Goal: Task Accomplishment & Management: Complete application form

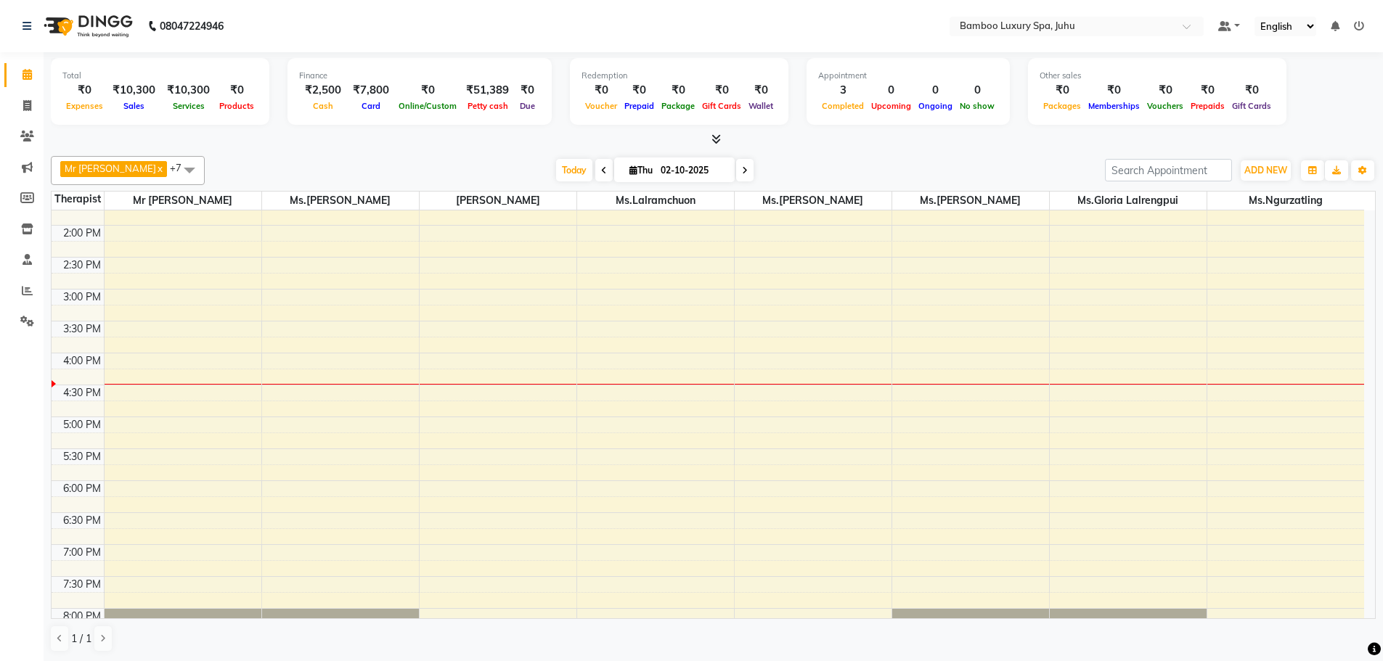
scroll to position [363, 0]
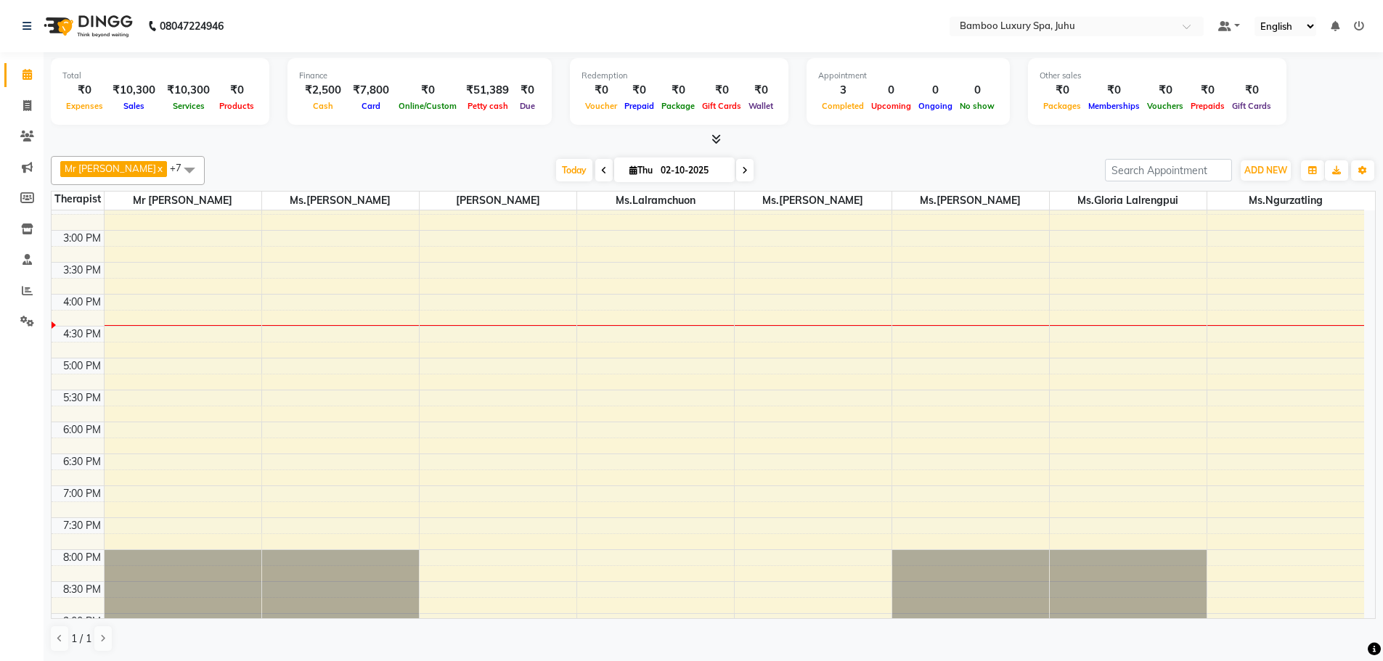
click at [1254, 334] on div "9:00 AM 9:30 AM 10:00 AM 10:30 AM 11:00 AM 11:30 AM 12:00 PM 12:30 PM 1:00 PM 1…" at bounding box center [708, 295] width 1313 height 894
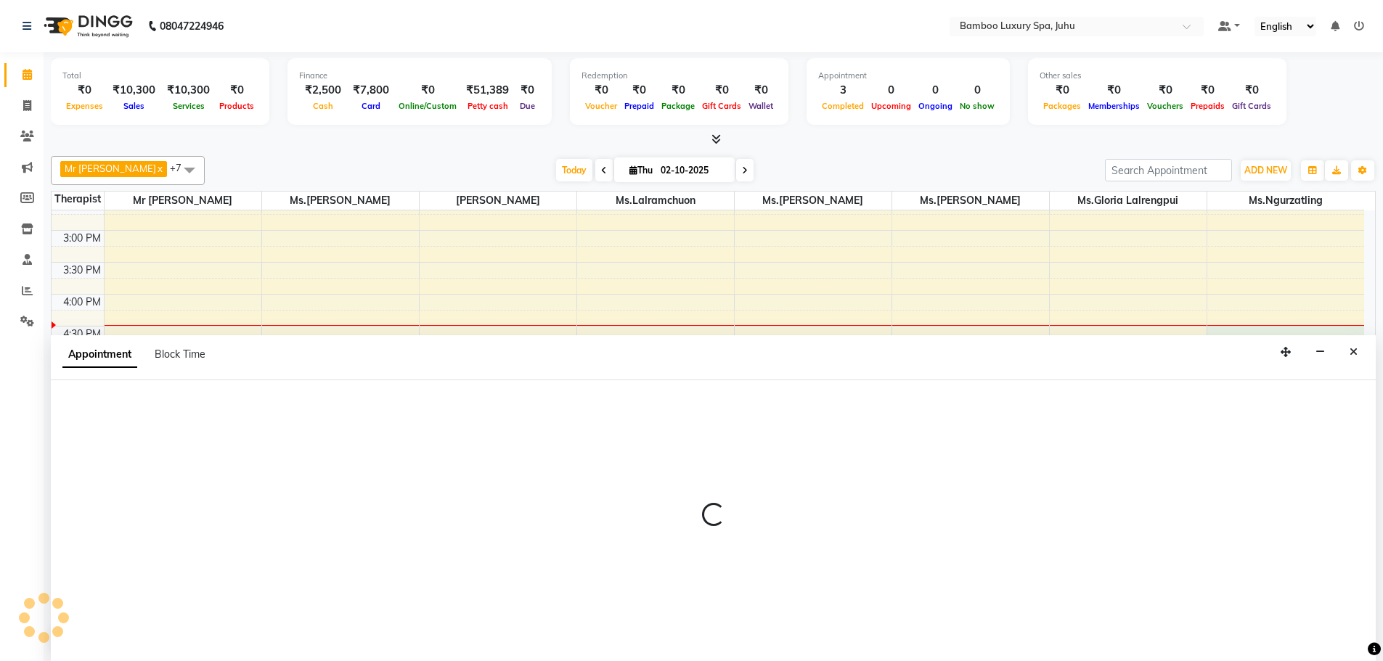
select select "75919"
select select "tentative"
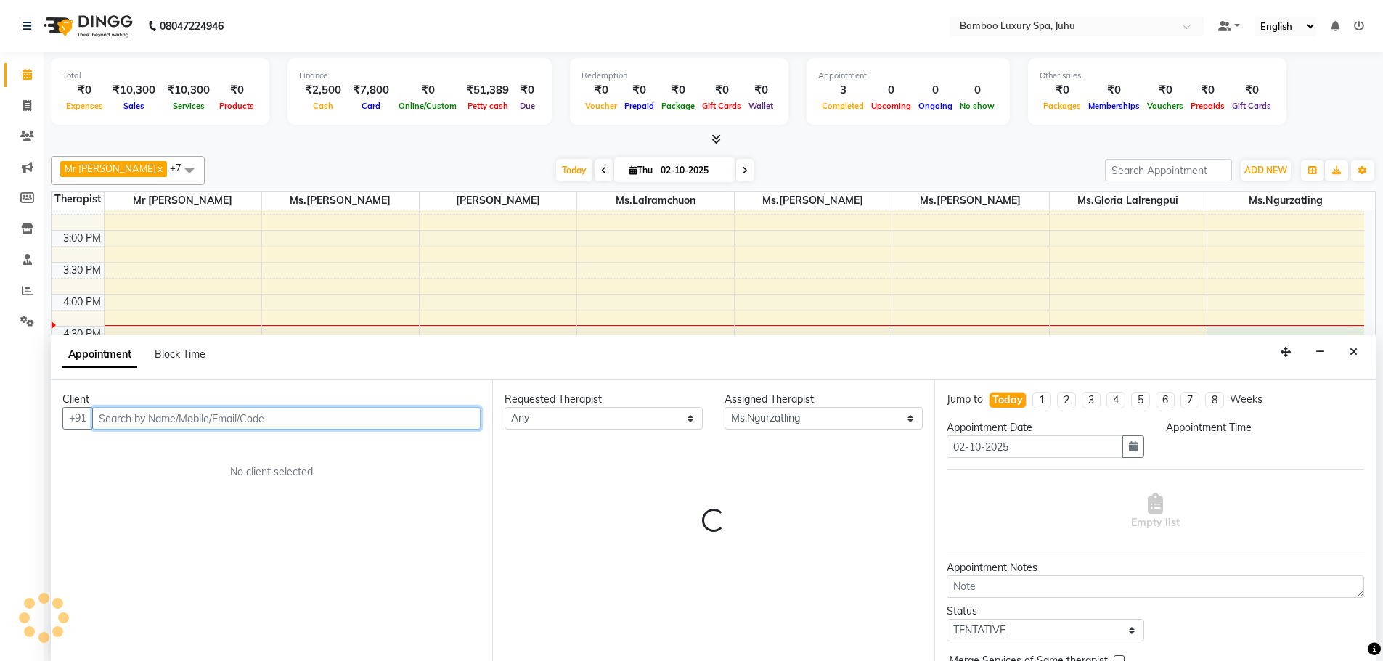
select select "990"
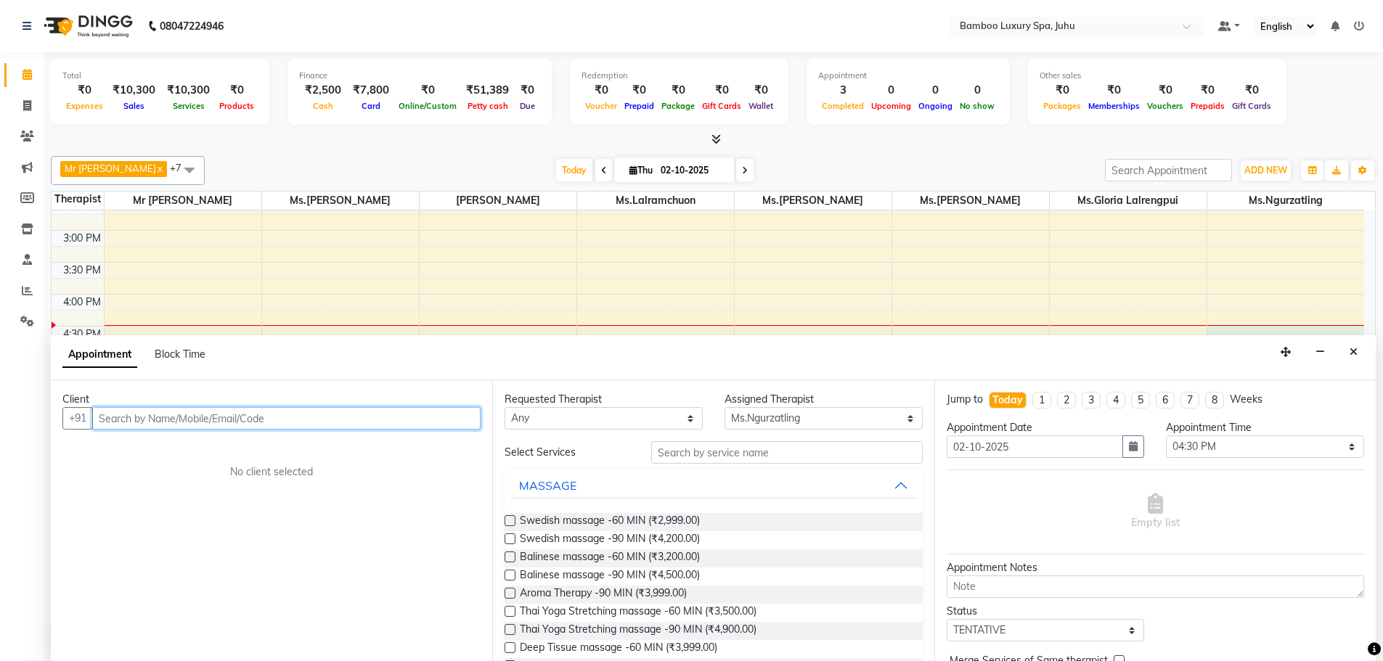
scroll to position [1, 0]
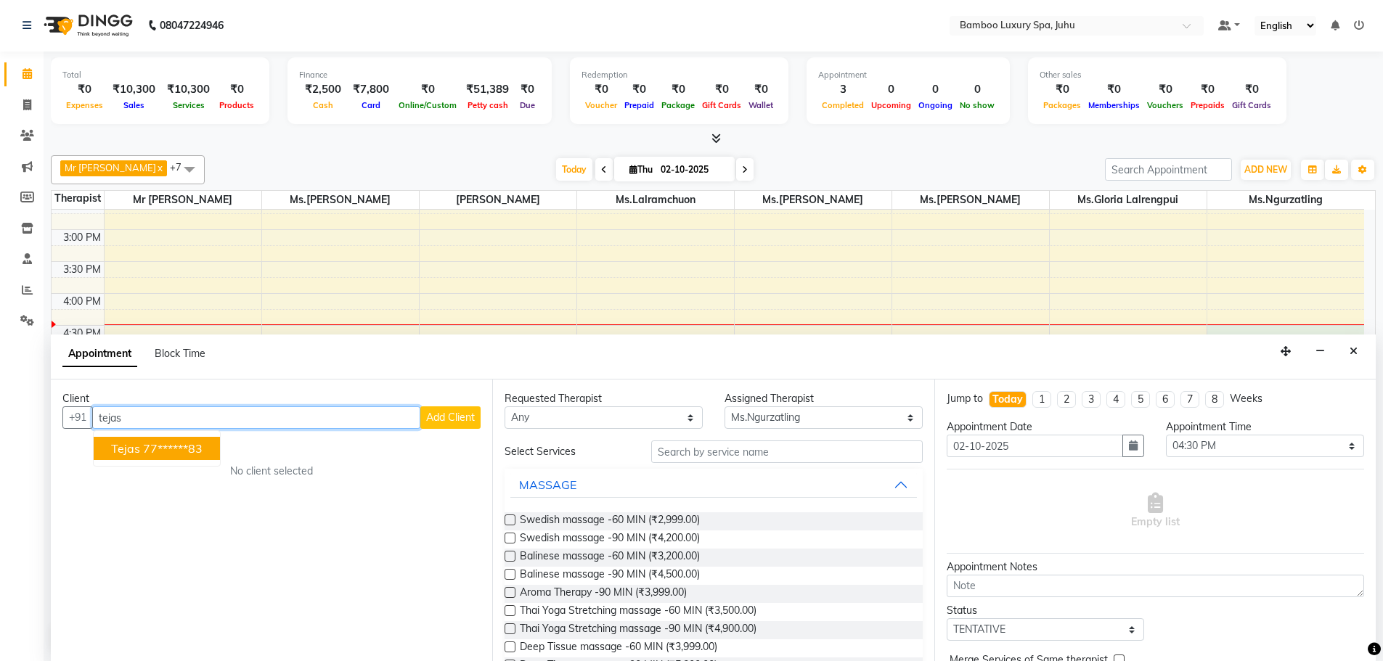
click at [182, 443] on ngb-highlight "77******83" at bounding box center [173, 448] width 60 height 15
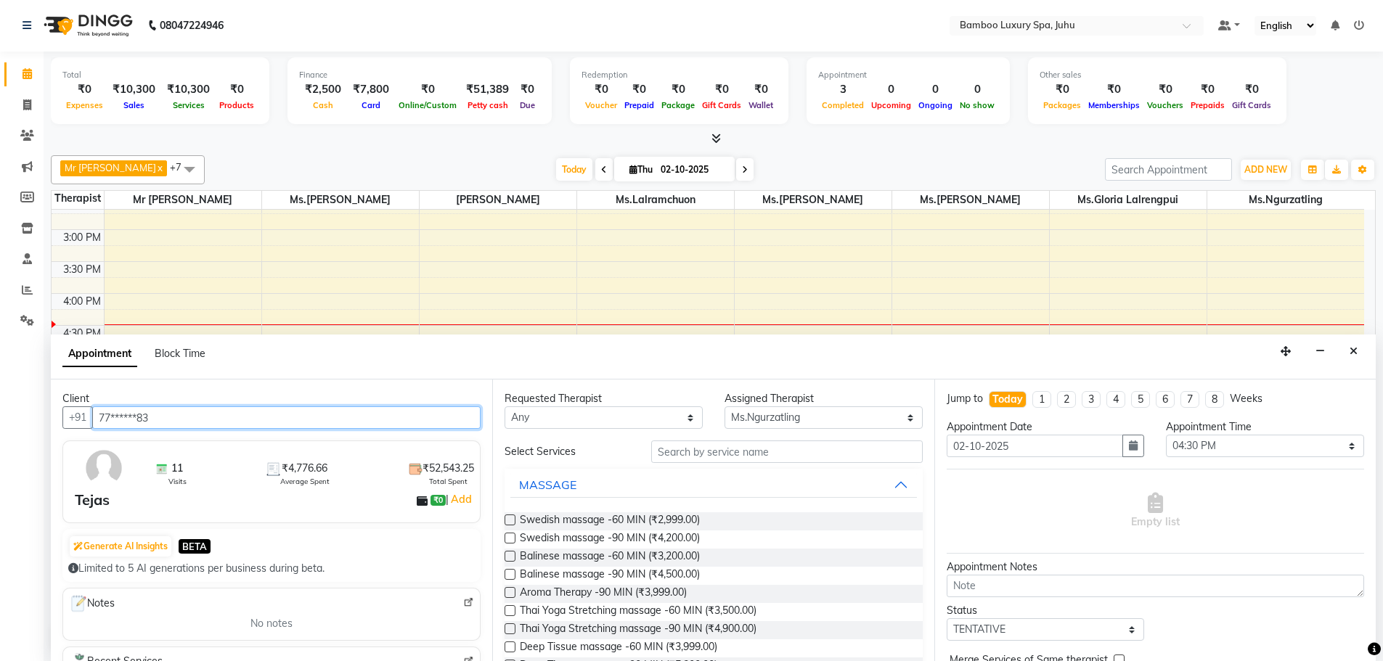
type input "77******83"
click at [510, 557] on label at bounding box center [510, 556] width 11 height 11
click at [510, 557] on input "checkbox" at bounding box center [509, 557] width 9 height 9
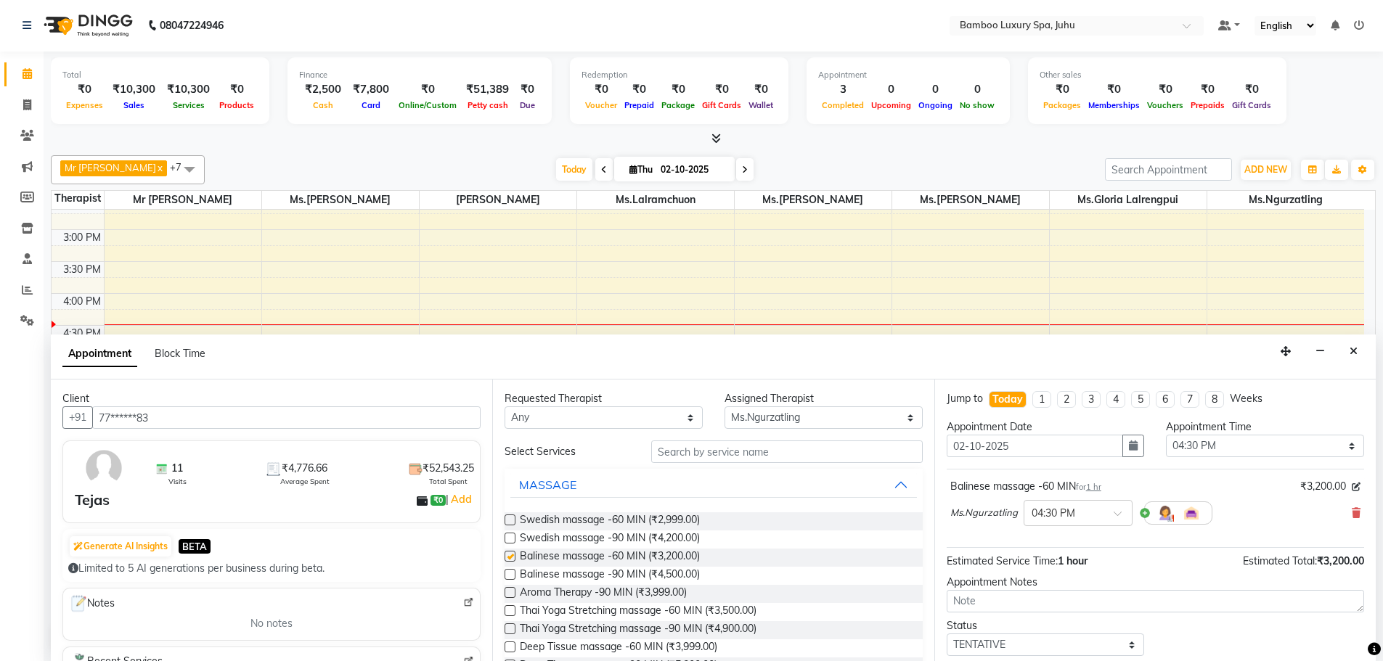
checkbox input "false"
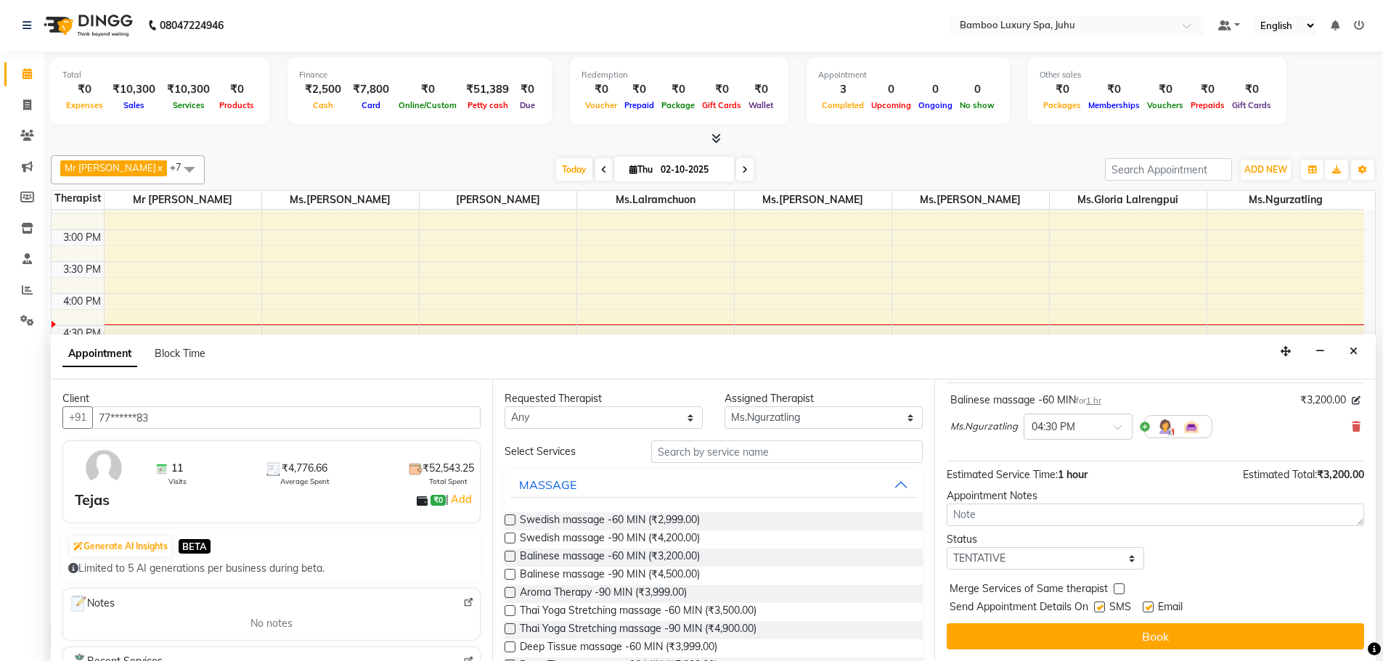
drag, startPoint x: 1150, startPoint y: 607, endPoint x: 1148, endPoint y: 621, distance: 14.6
click at [1149, 607] on label at bounding box center [1148, 607] width 11 height 11
click at [1149, 607] on input "checkbox" at bounding box center [1147, 608] width 9 height 9
checkbox input "false"
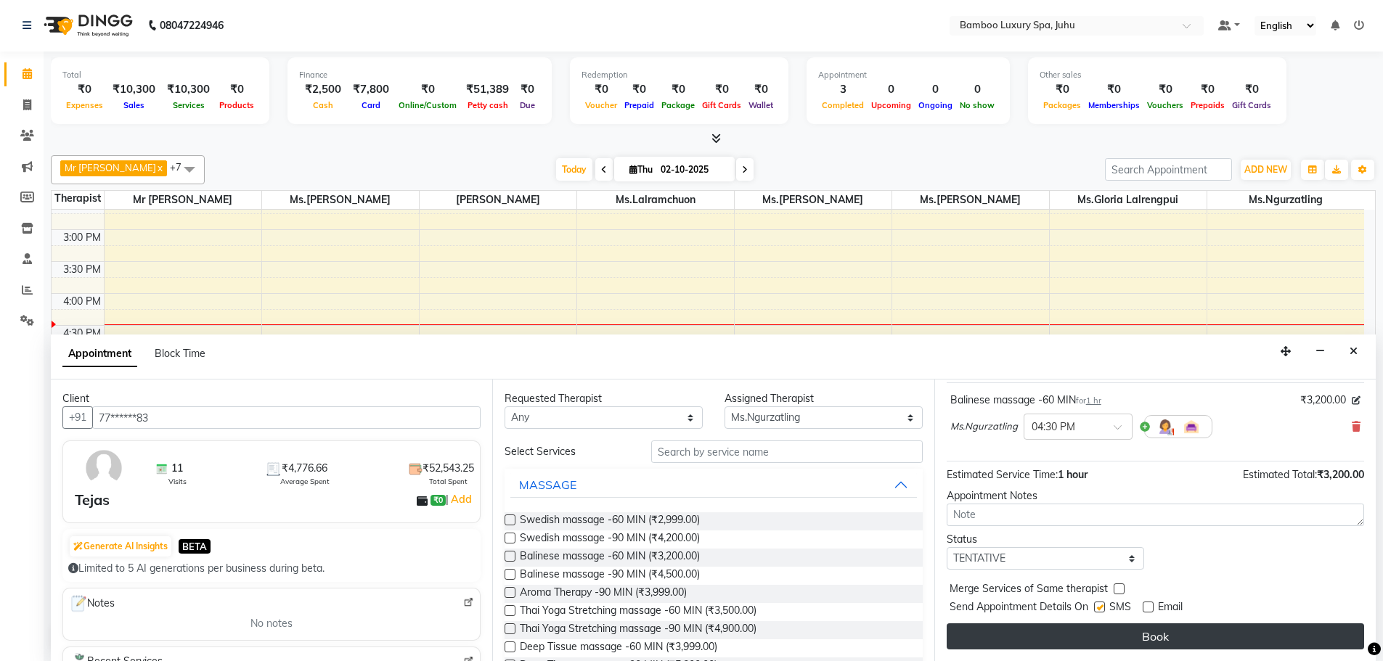
click at [1148, 634] on button "Book" at bounding box center [1155, 637] width 417 height 26
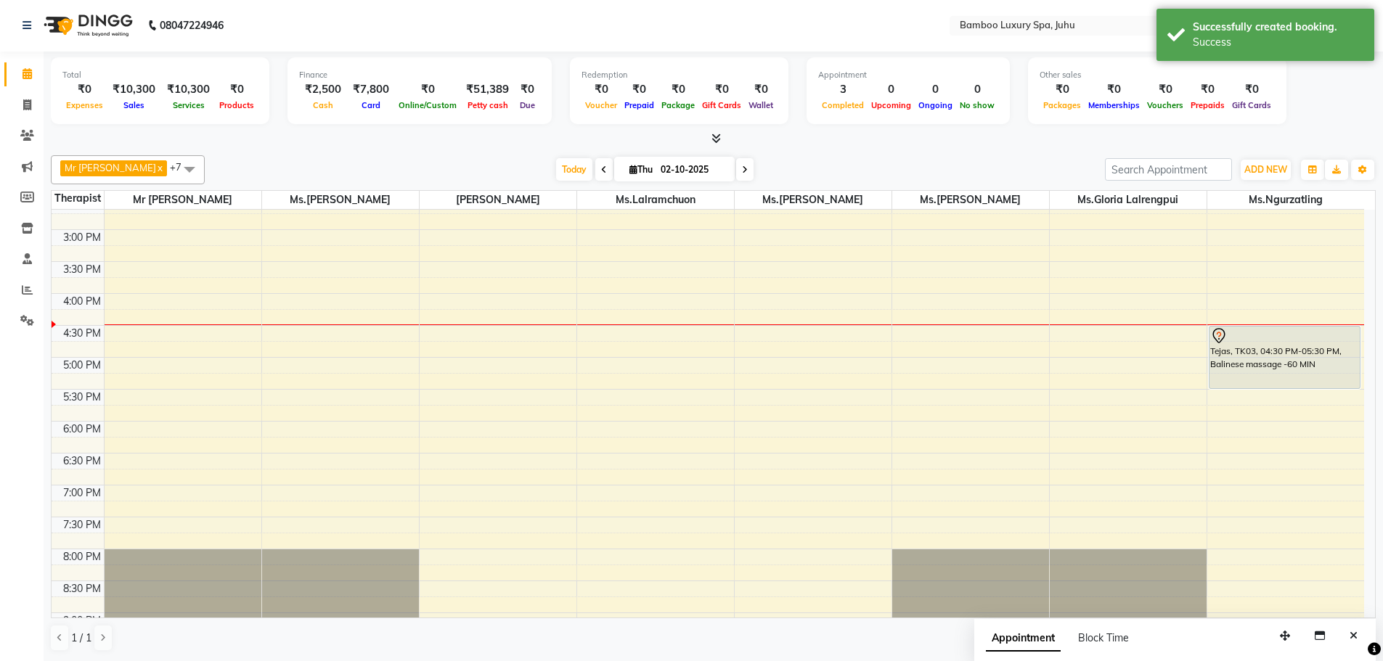
scroll to position [0, 0]
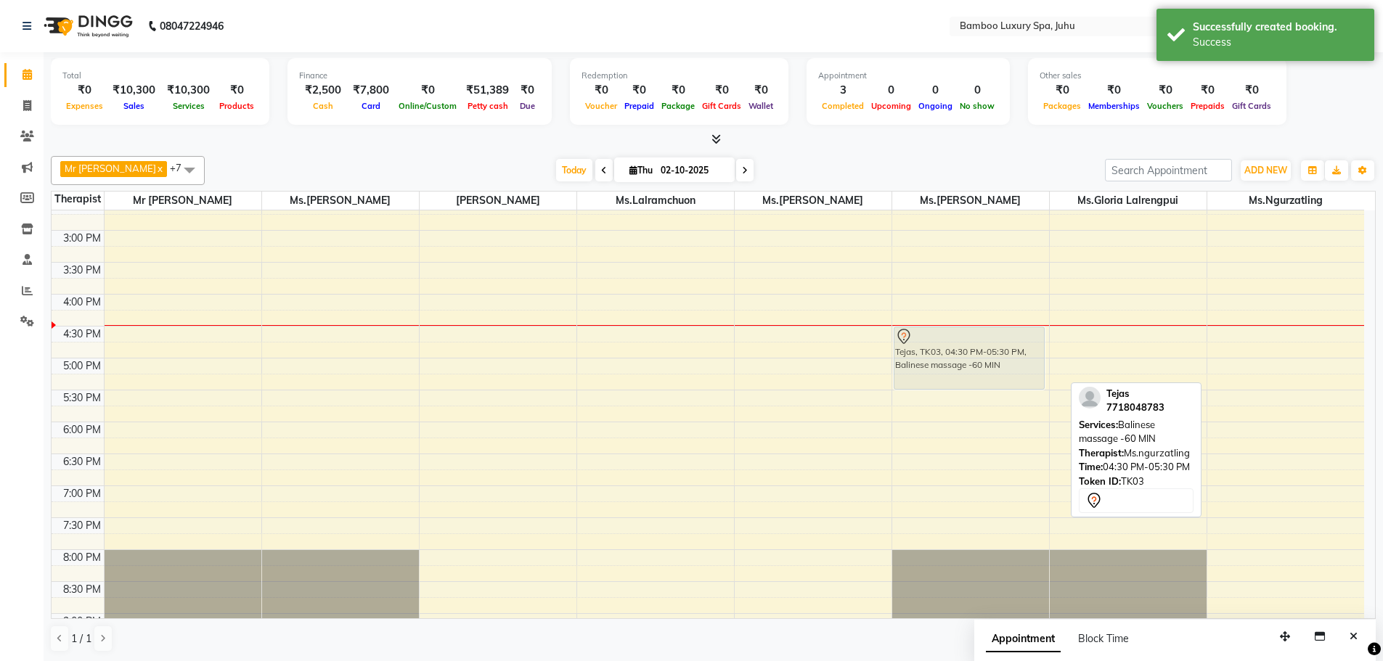
drag, startPoint x: 1274, startPoint y: 378, endPoint x: 959, endPoint y: 381, distance: 315.1
click at [959, 381] on tr "[PERSON_NAME], TK01, 10:00 AM-11:30 AM, Deep Tissue massage -90 MIN Aditya, TK0…" at bounding box center [708, 295] width 1313 height 894
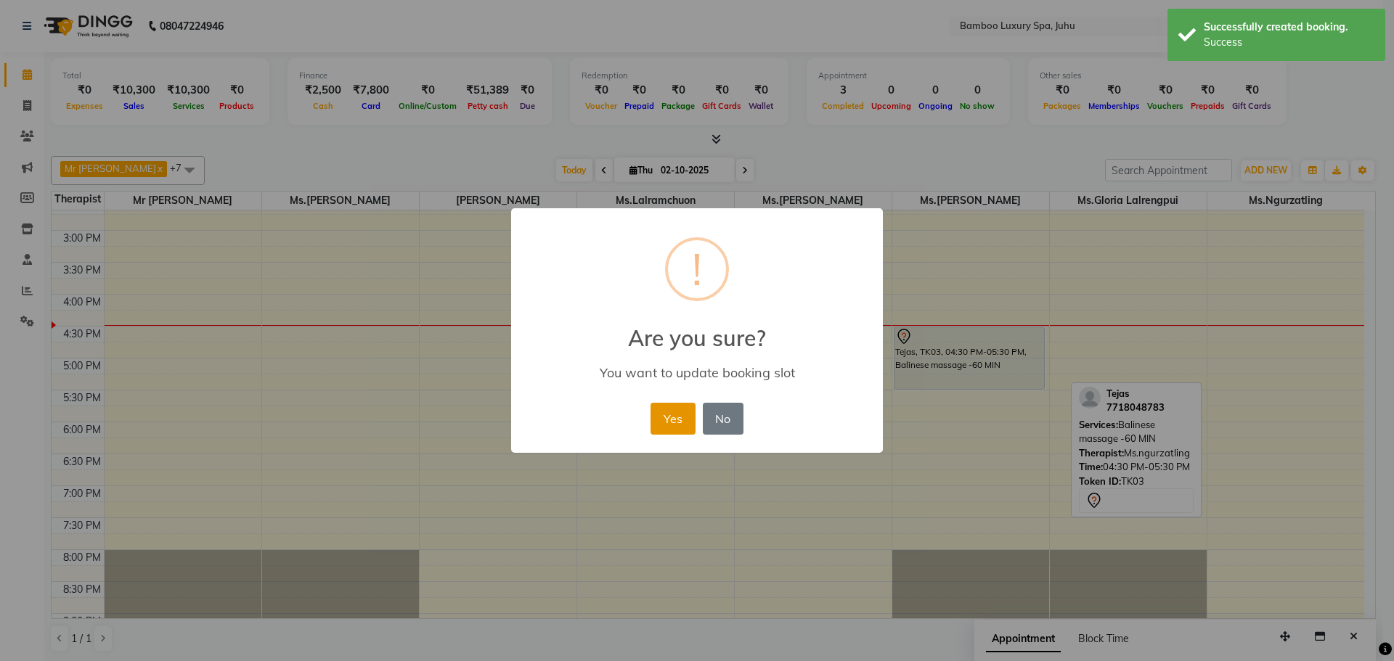
click at [665, 415] on button "Yes" at bounding box center [672, 419] width 44 height 32
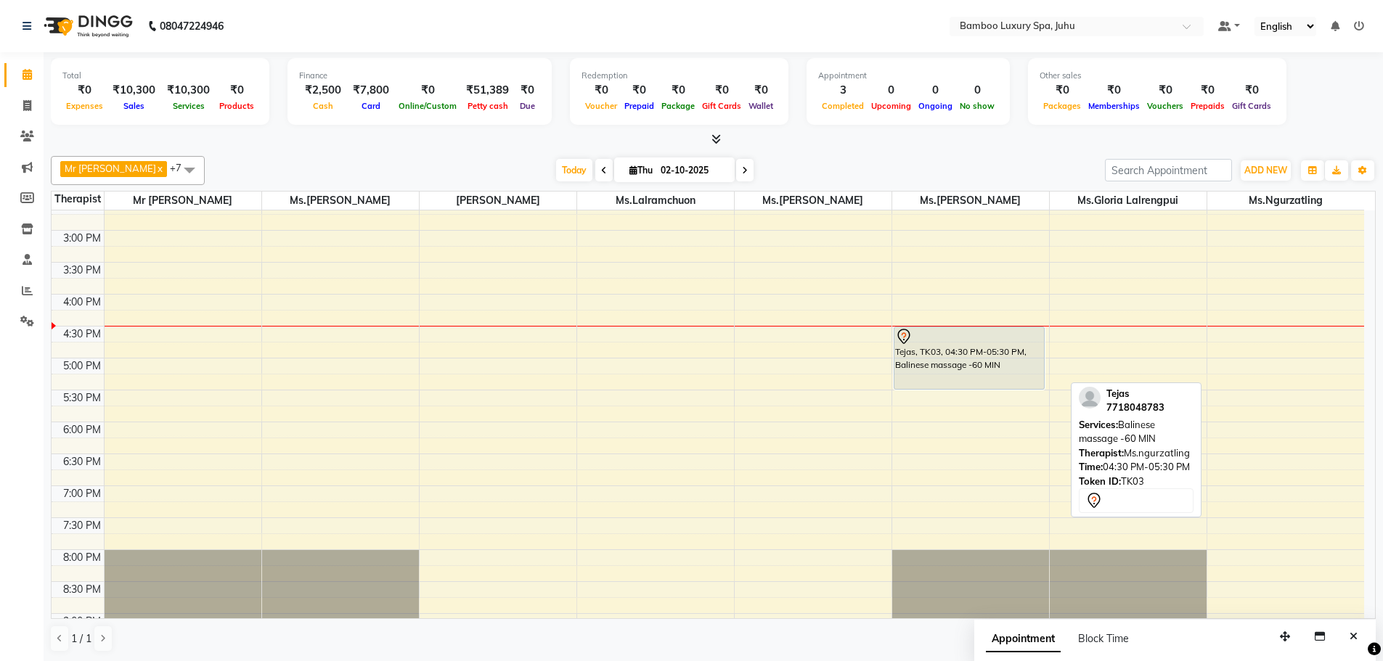
click at [515, 335] on div "9:00 AM 9:30 AM 10:00 AM 10:30 AM 11:00 AM 11:30 AM 12:00 PM 12:30 PM 1:00 PM 1…" at bounding box center [708, 295] width 1313 height 894
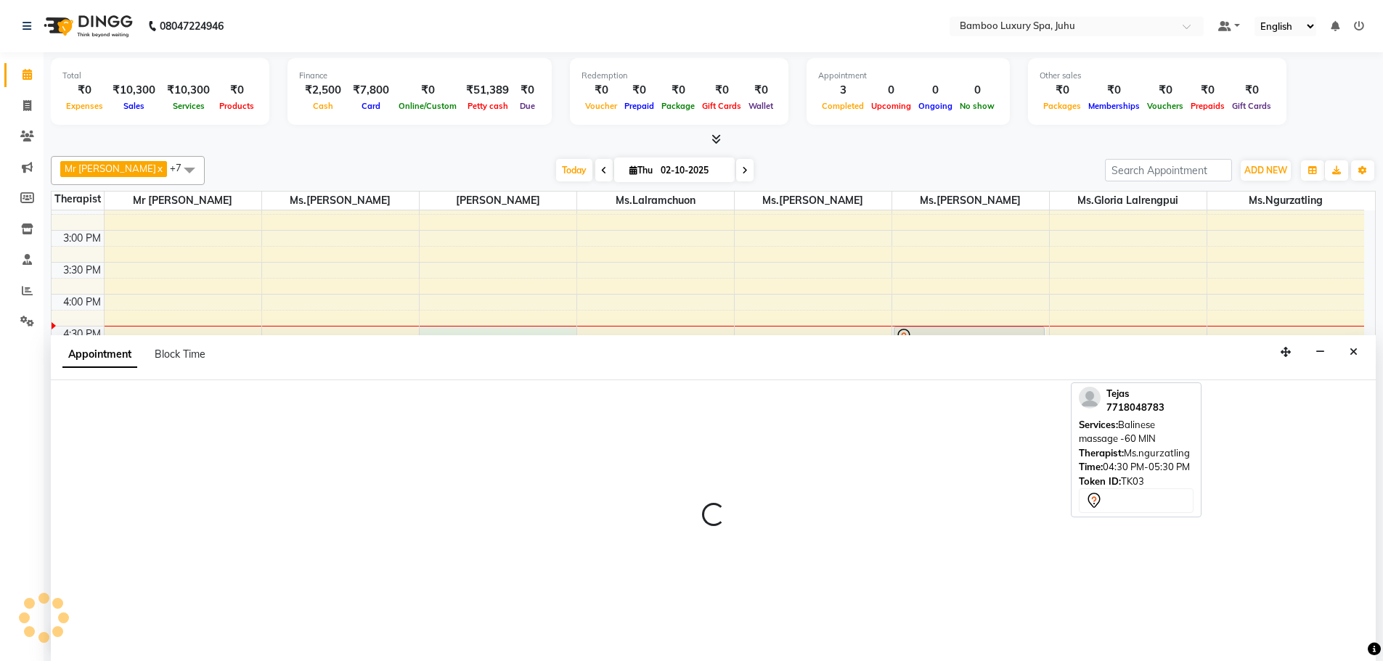
select select "75914"
select select "tentative"
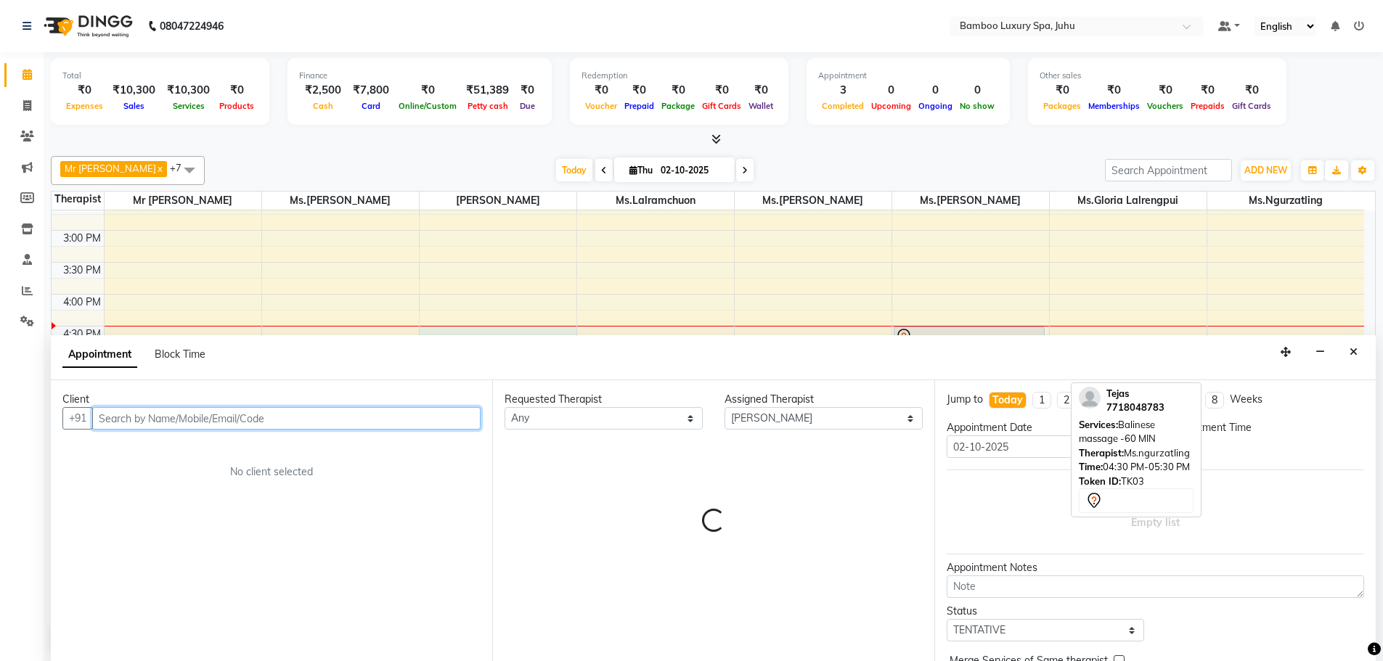
select select "990"
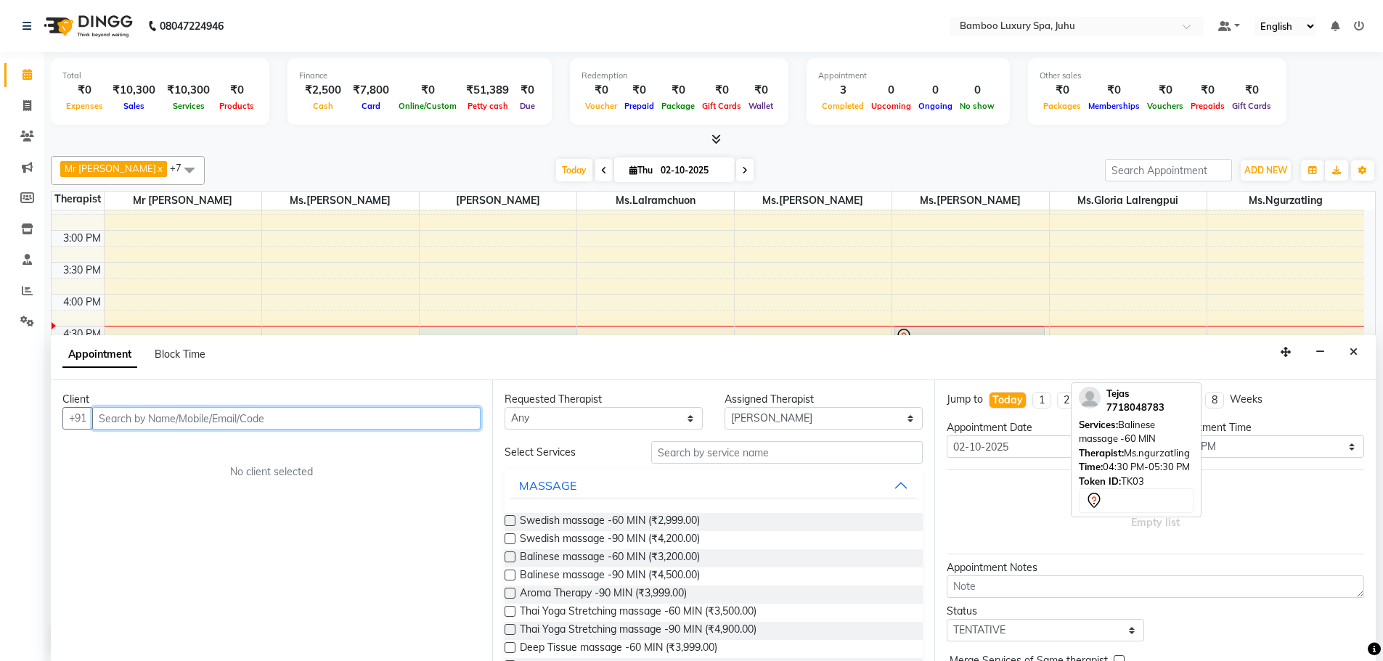
scroll to position [1, 0]
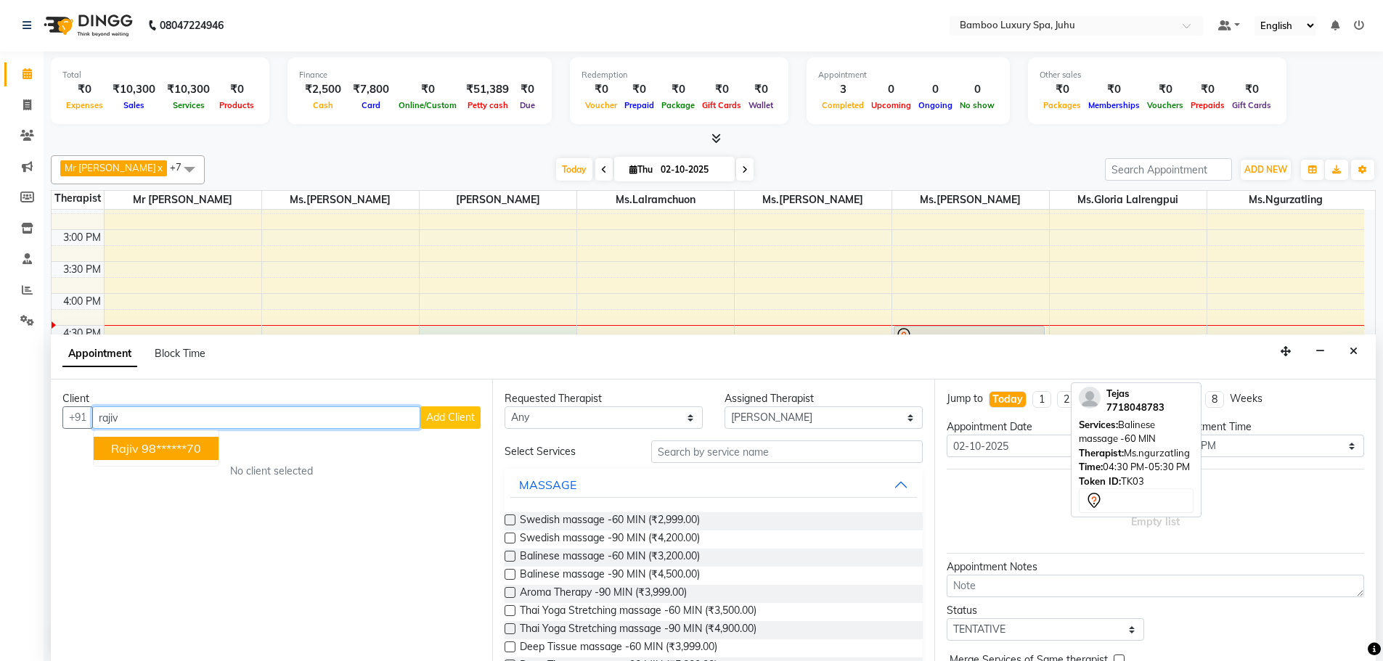
click at [186, 443] on ngb-highlight "98******70" at bounding box center [172, 448] width 60 height 15
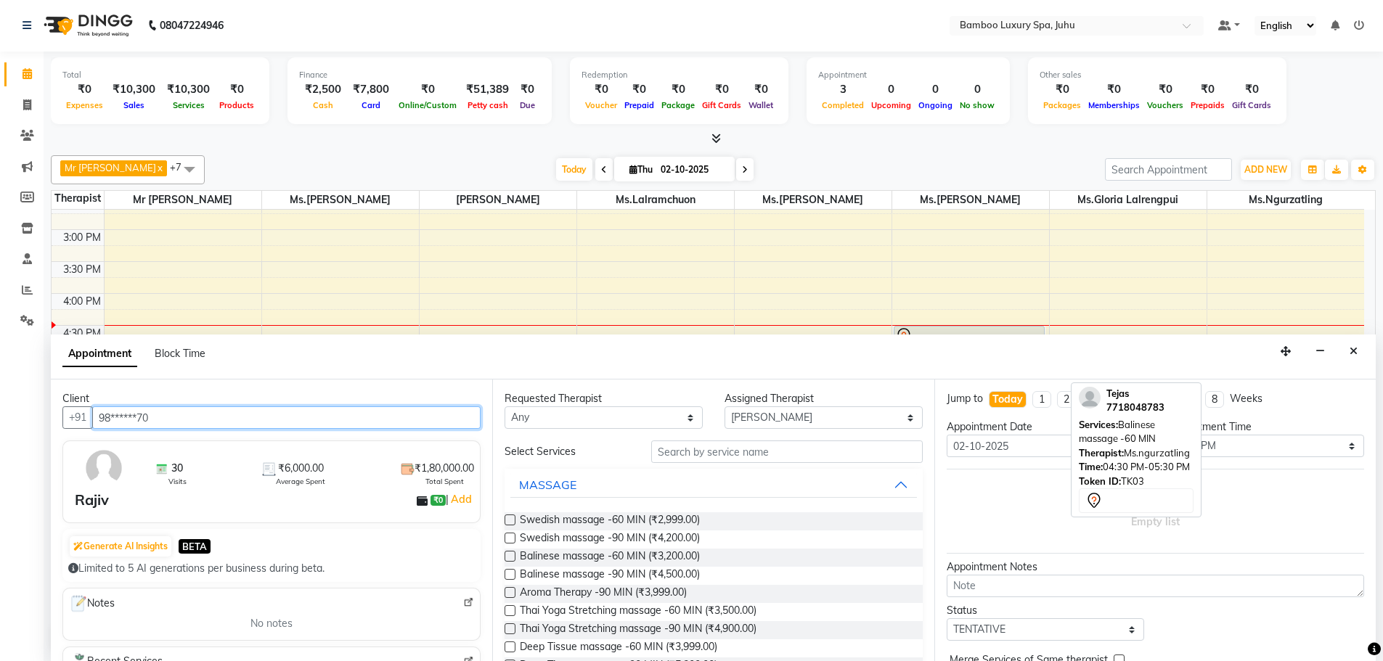
type input "98******70"
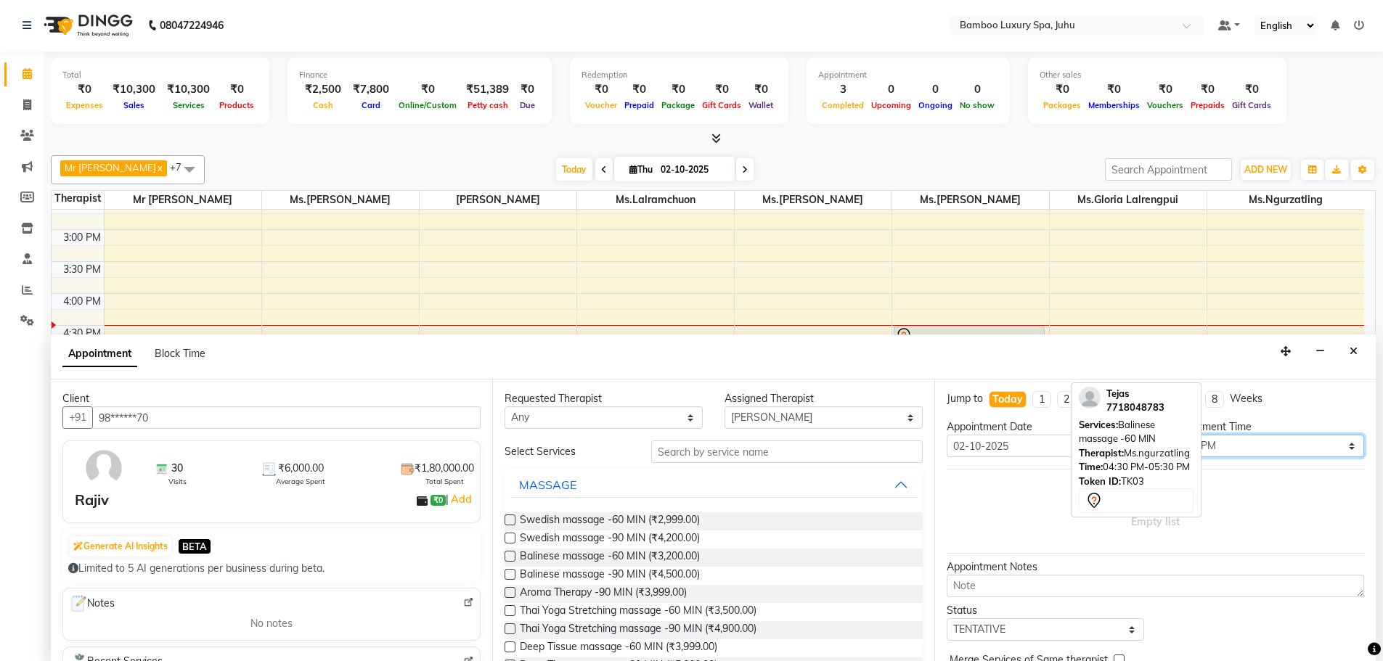
click at [1314, 444] on select "Select 10:00 AM 10:15 AM 10:30 AM 10:45 AM 11:00 AM 11:15 AM 11:30 AM 11:45 AM …" at bounding box center [1265, 446] width 198 height 23
select select "1020"
click at [1166, 435] on select "Select 10:00 AM 10:15 AM 10:30 AM 10:45 AM 11:00 AM 11:15 AM 11:30 AM 11:45 AM …" at bounding box center [1265, 446] width 198 height 23
click at [511, 648] on label at bounding box center [510, 647] width 11 height 11
click at [511, 648] on input "checkbox" at bounding box center [509, 648] width 9 height 9
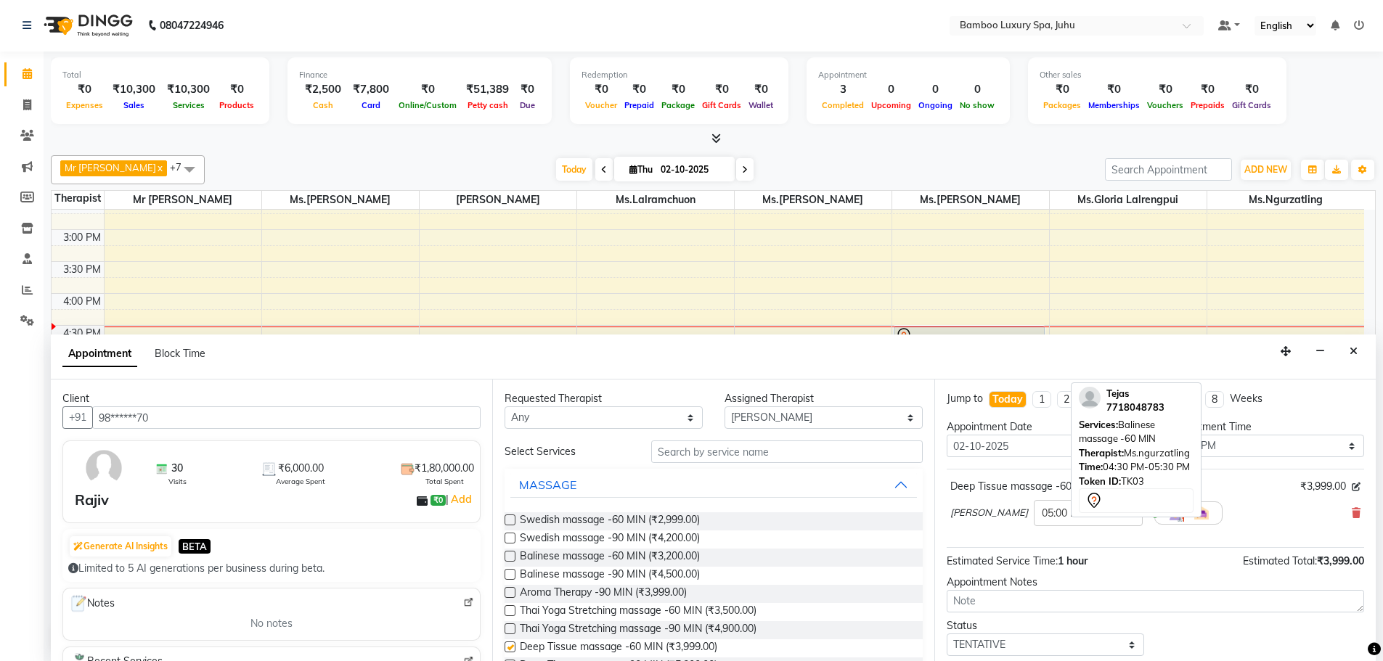
checkbox input "false"
click at [510, 608] on label at bounding box center [510, 610] width 11 height 11
click at [510, 608] on input "checkbox" at bounding box center [509, 612] width 9 height 9
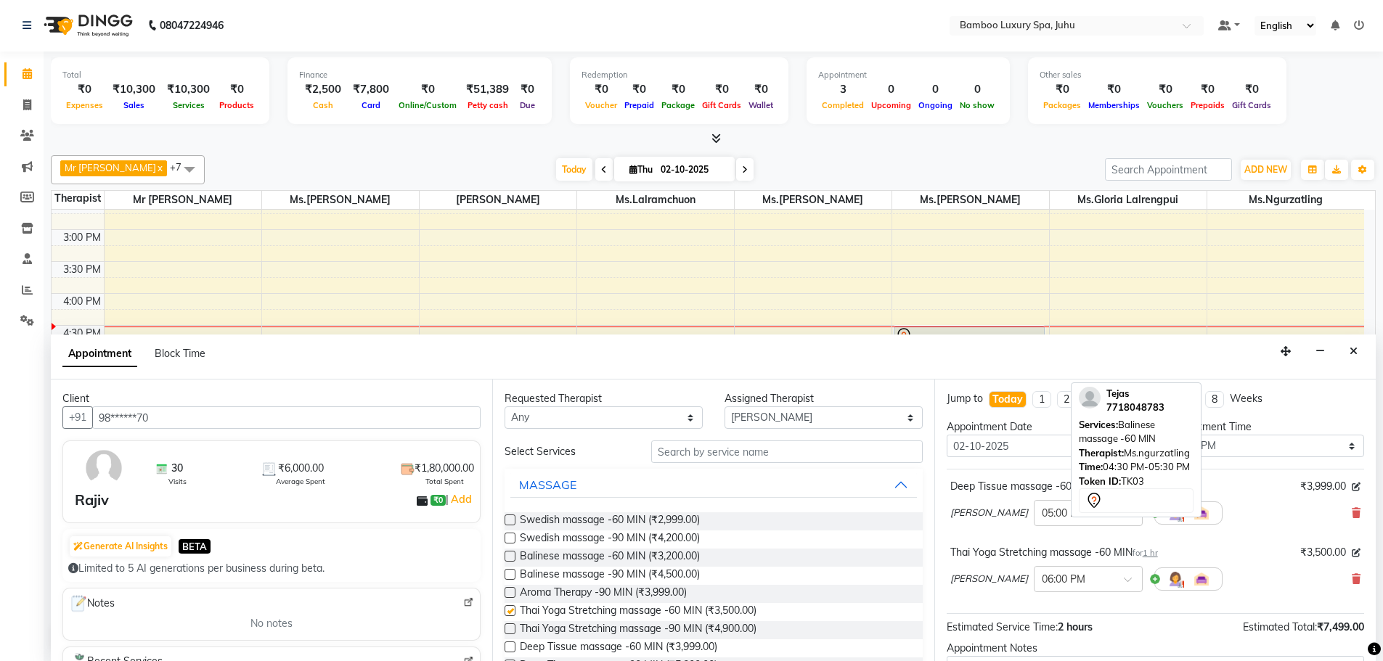
checkbox input "false"
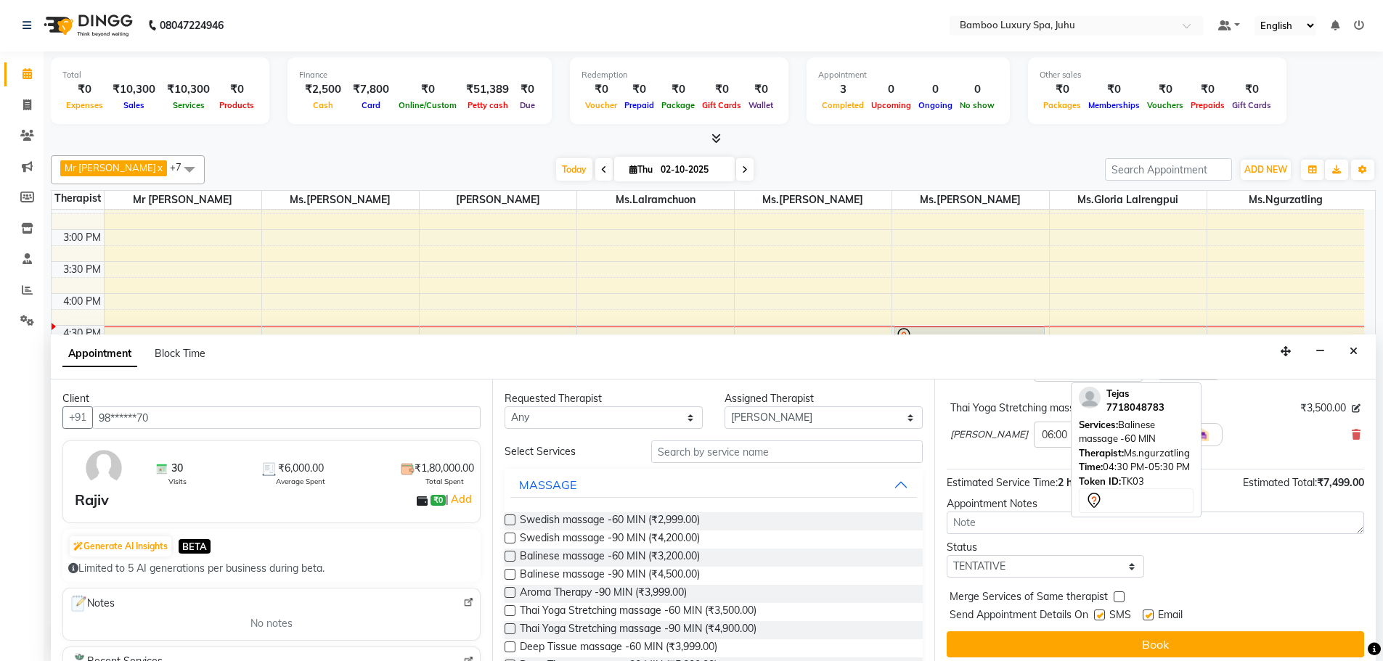
scroll to position [152, 0]
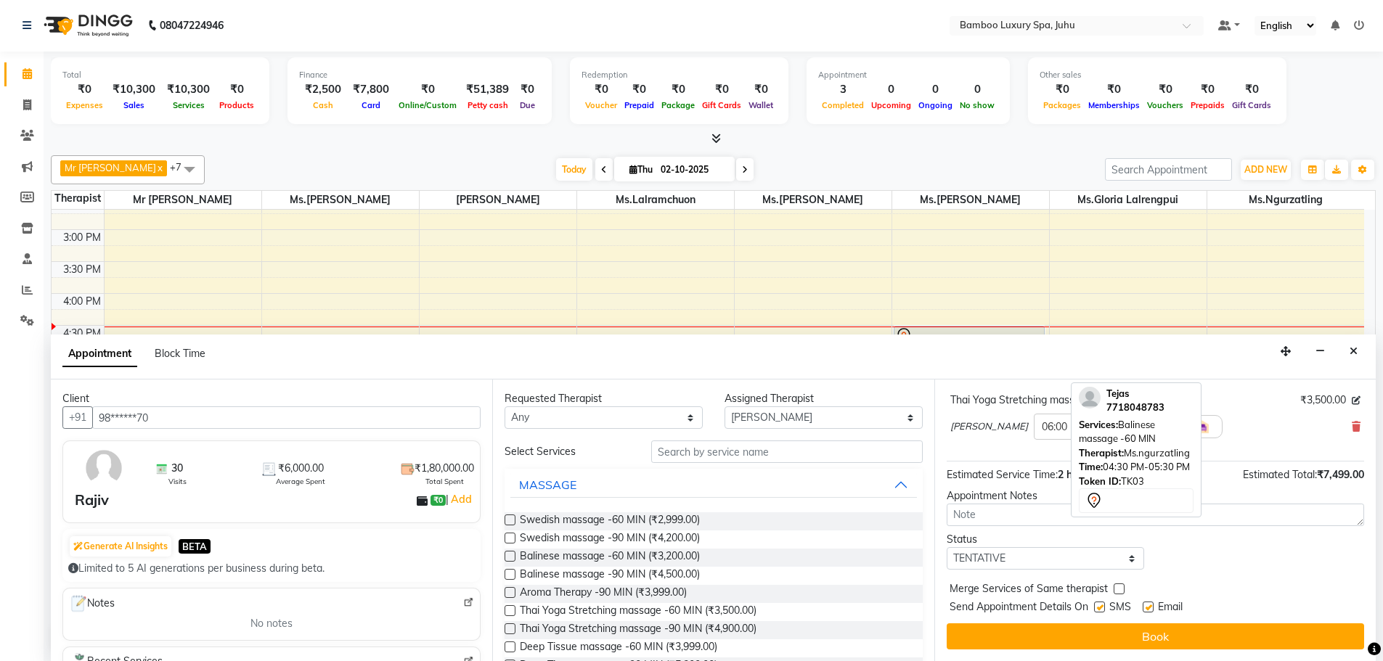
click at [1147, 605] on label at bounding box center [1148, 607] width 11 height 11
click at [1147, 605] on input "checkbox" at bounding box center [1147, 608] width 9 height 9
checkbox input "false"
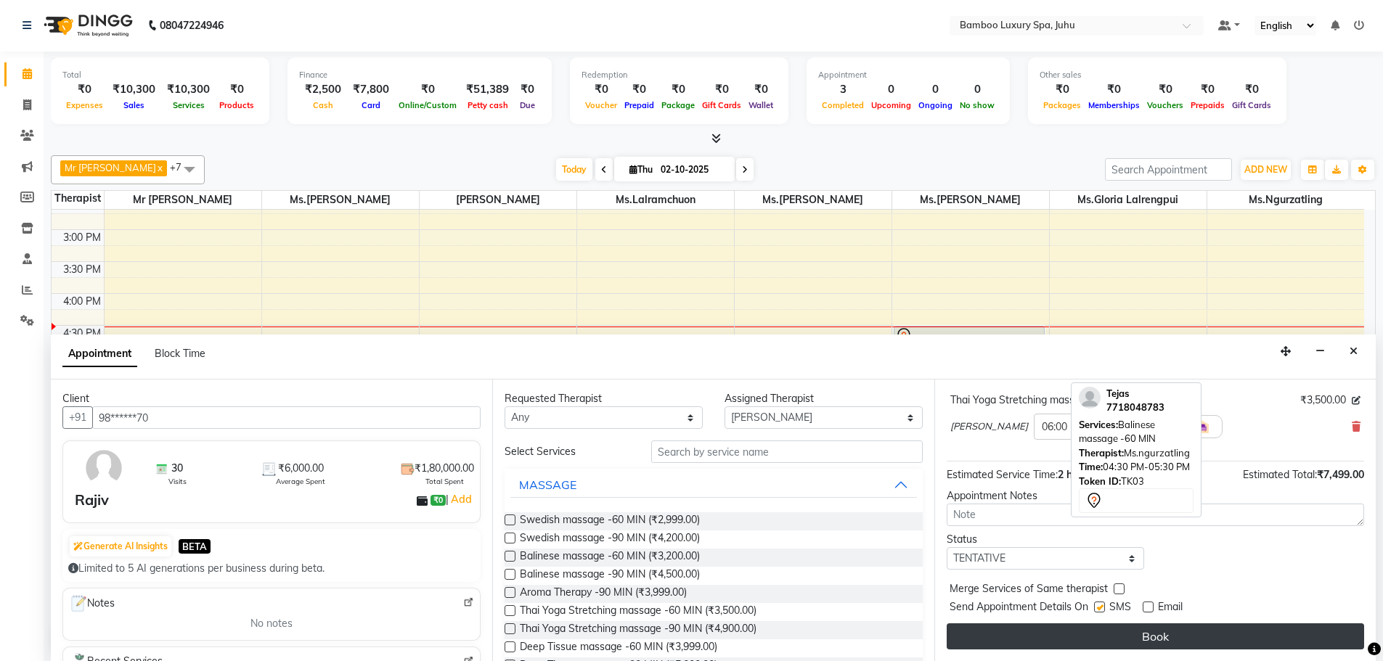
click at [1141, 645] on button "Book" at bounding box center [1155, 637] width 417 height 26
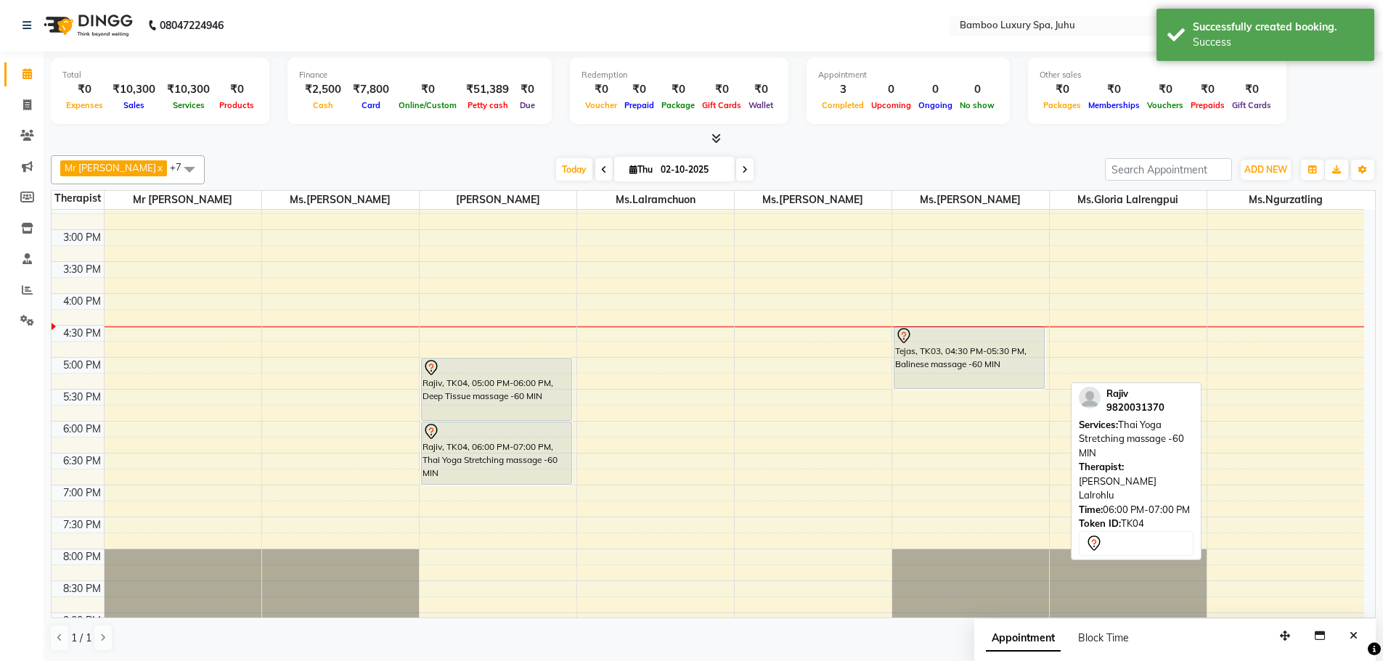
scroll to position [0, 0]
